Goal: Complete application form

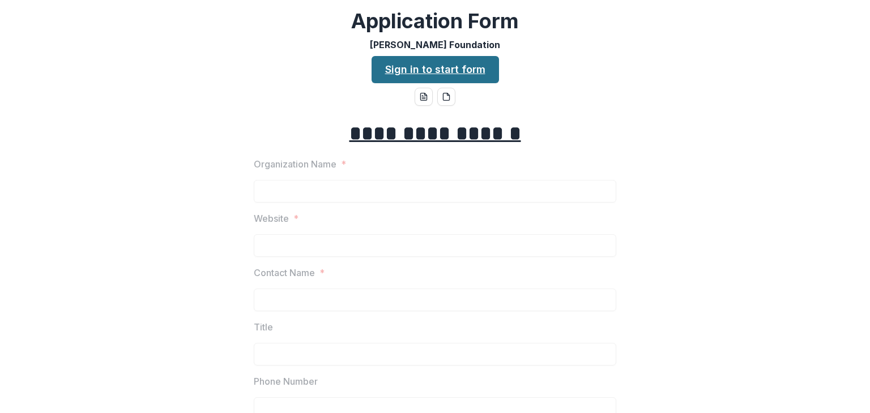
click at [441, 71] on link "Sign in to start form" at bounding box center [434, 69] width 127 height 27
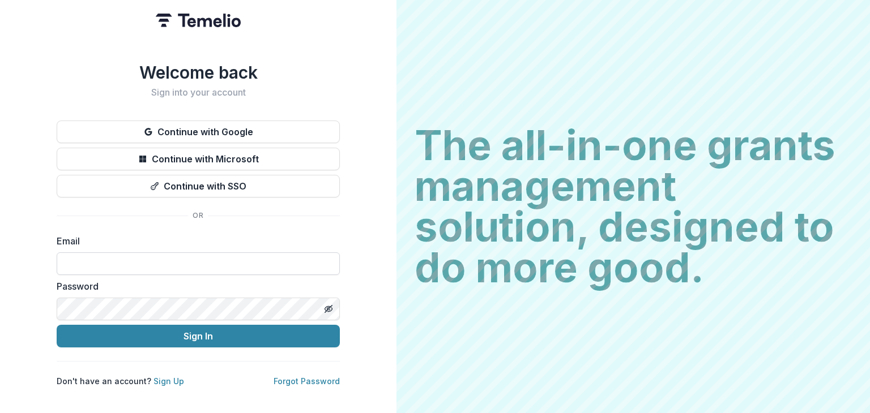
click at [132, 259] on input at bounding box center [198, 263] width 283 height 23
type input "**********"
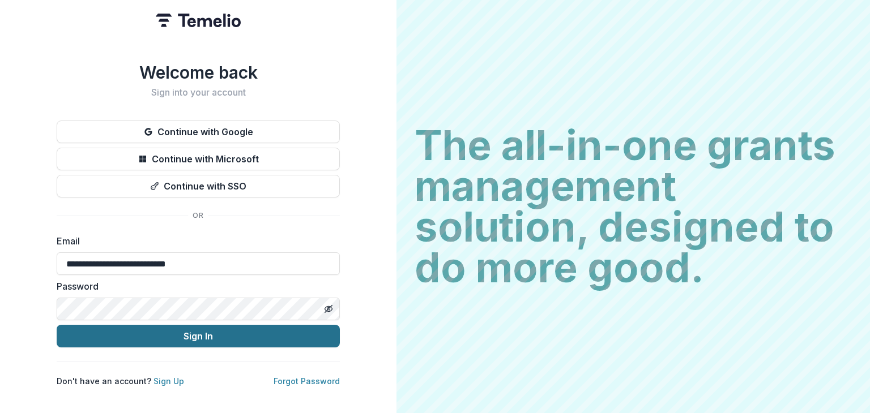
click at [177, 335] on button "Sign In" at bounding box center [198, 336] width 283 height 23
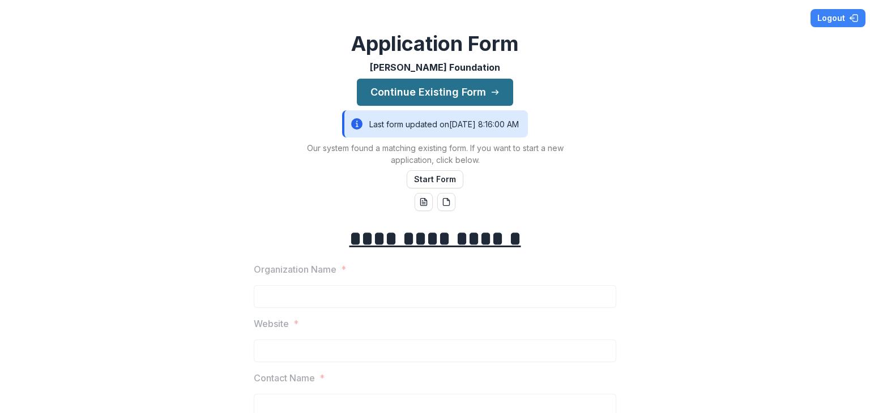
click at [419, 91] on button "Continue Existing Form" at bounding box center [435, 92] width 156 height 27
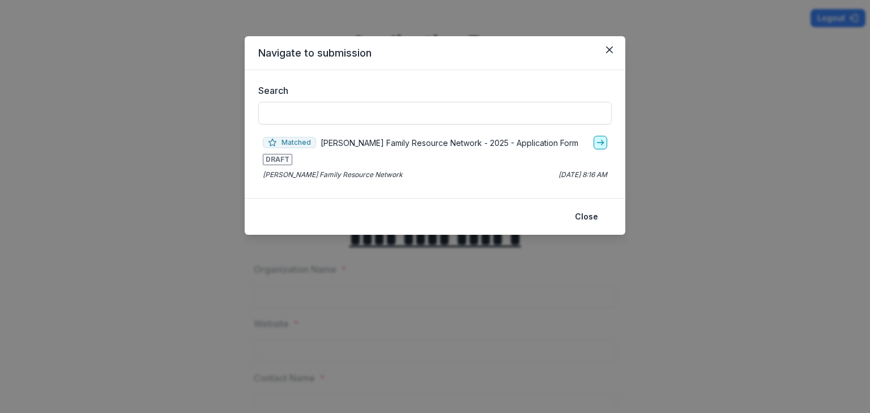
click at [600, 141] on icon "go-to" at bounding box center [600, 142] width 9 height 9
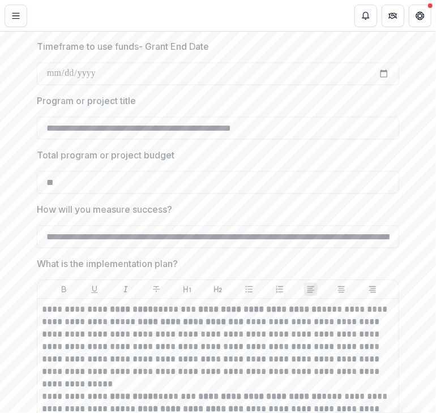
scroll to position [2923, 0]
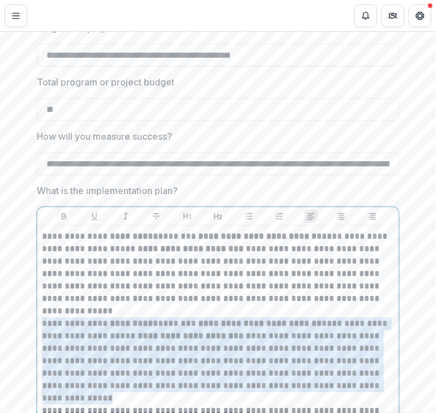
drag, startPoint x: 40, startPoint y: 293, endPoint x: 344, endPoint y: 361, distance: 311.4
click at [344, 361] on p "**********" at bounding box center [218, 355] width 352 height 75
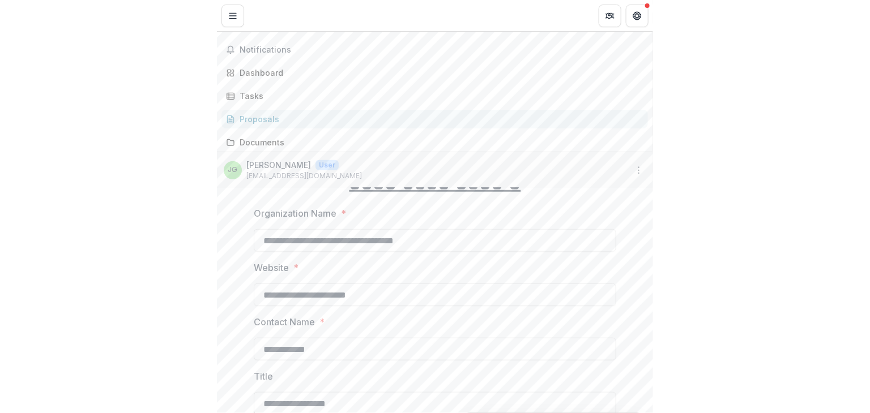
scroll to position [190, 0]
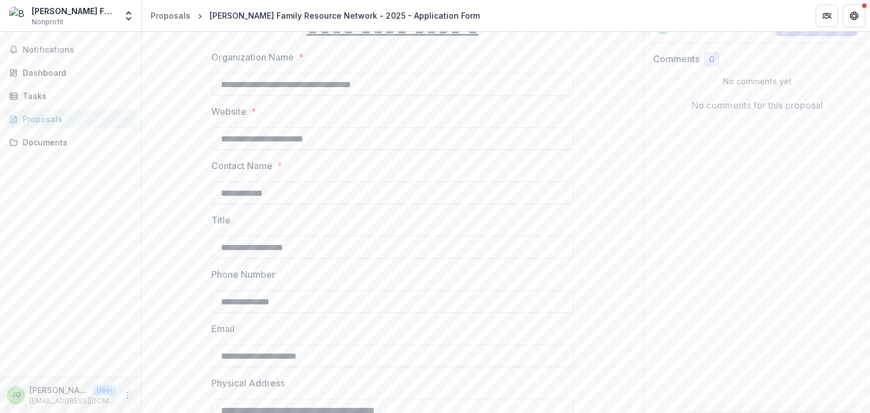
click at [130, 396] on icon "More" at bounding box center [127, 395] width 9 height 9
click at [164, 392] on button "Logout" at bounding box center [202, 389] width 121 height 19
